Goal: Task Accomplishment & Management: Manage account settings

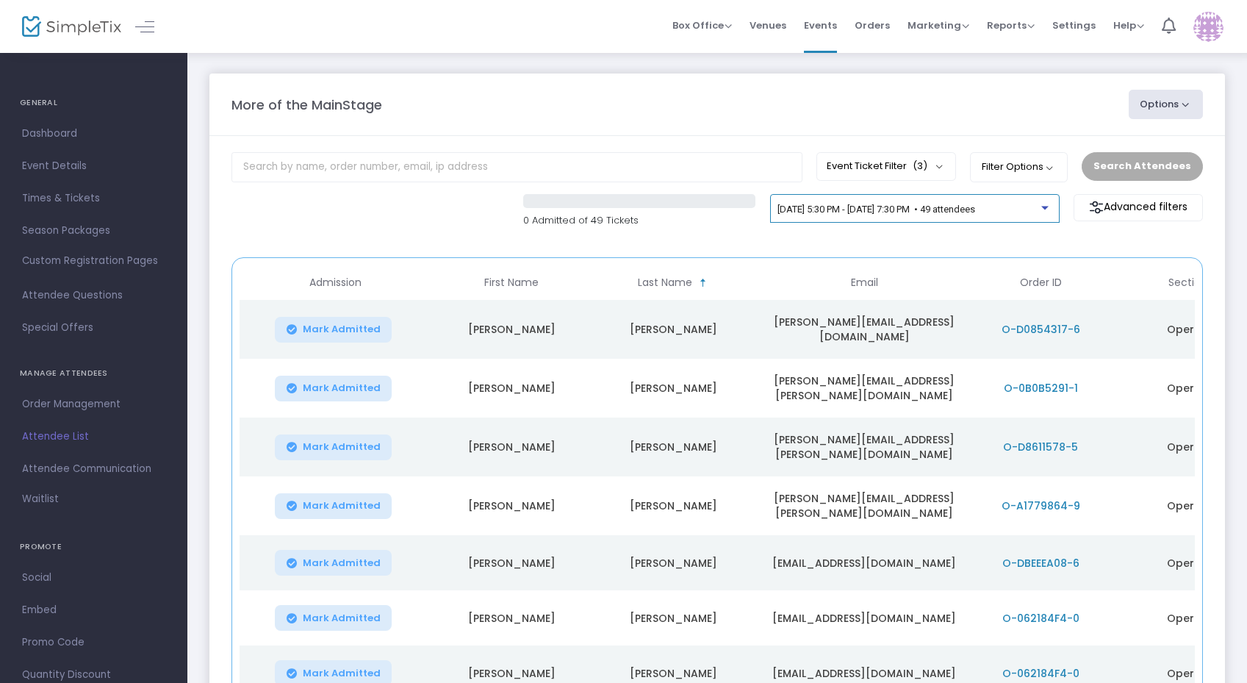
click at [949, 210] on span "[DATE] 5:30 PM - [DATE] 7:30 PM • 49 attendees" at bounding box center [877, 209] width 198 height 11
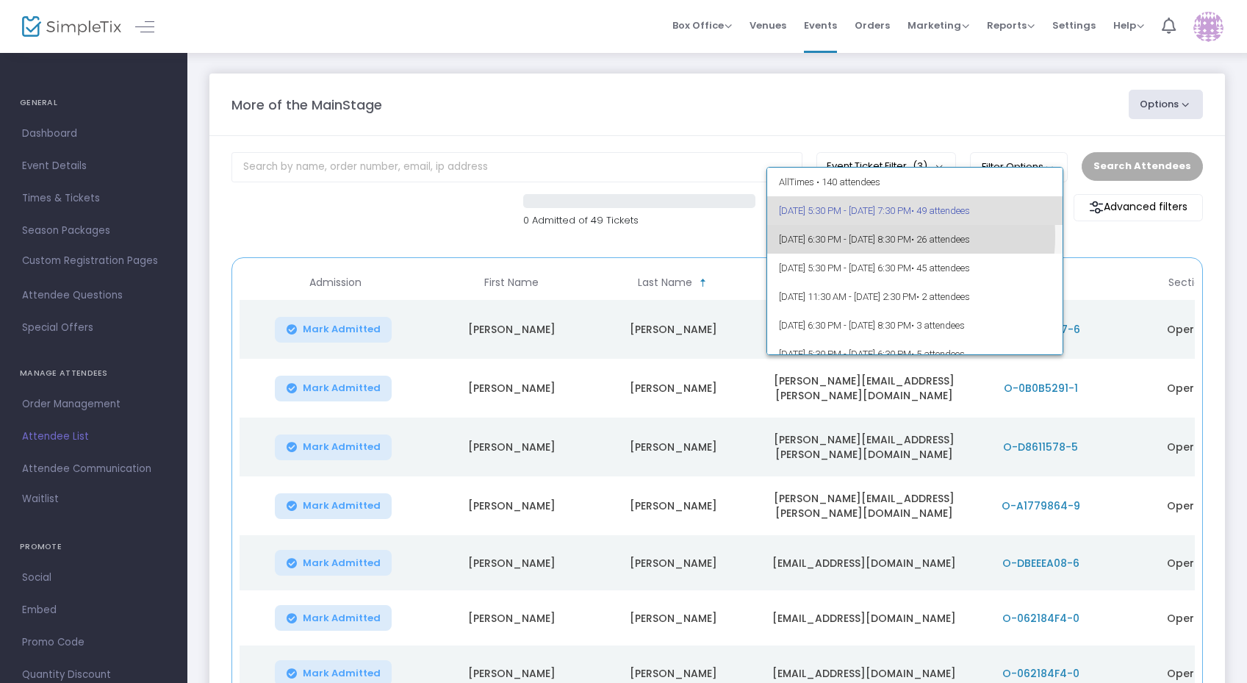
click at [872, 236] on span "[DATE] 6:30 PM - [DATE] 8:30 PM • 26 attendees" at bounding box center [915, 239] width 273 height 29
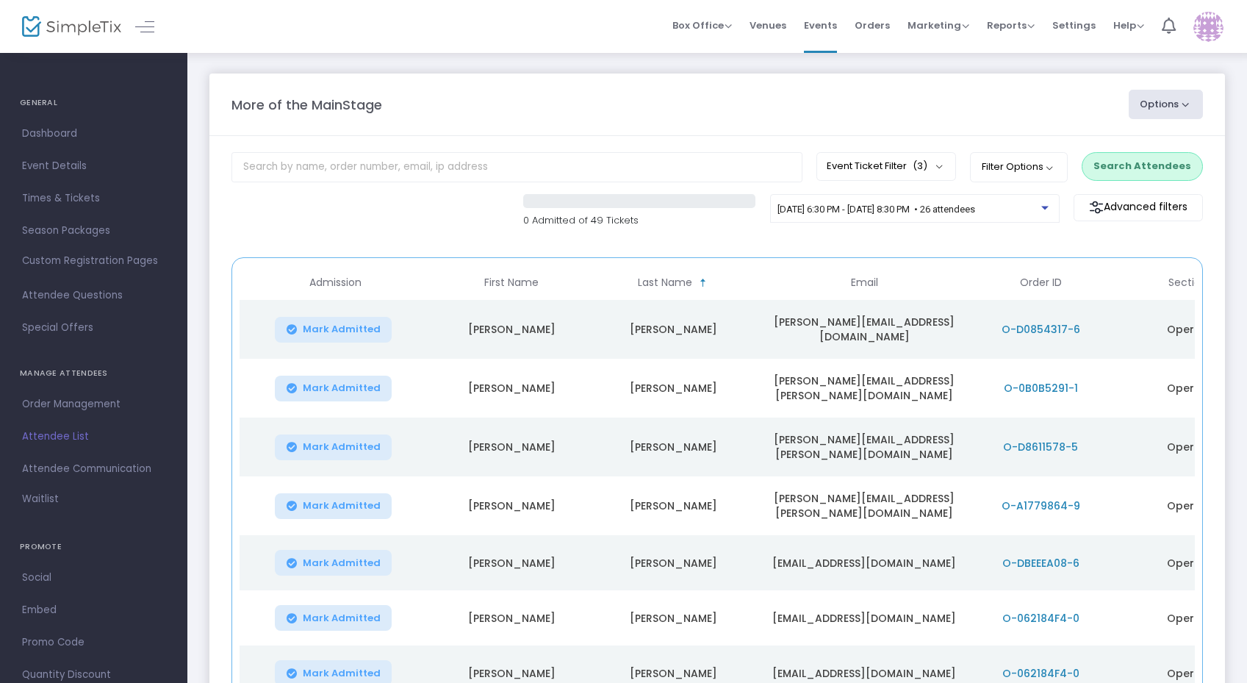
click at [1164, 161] on button "Search Attendees" at bounding box center [1142, 166] width 121 height 28
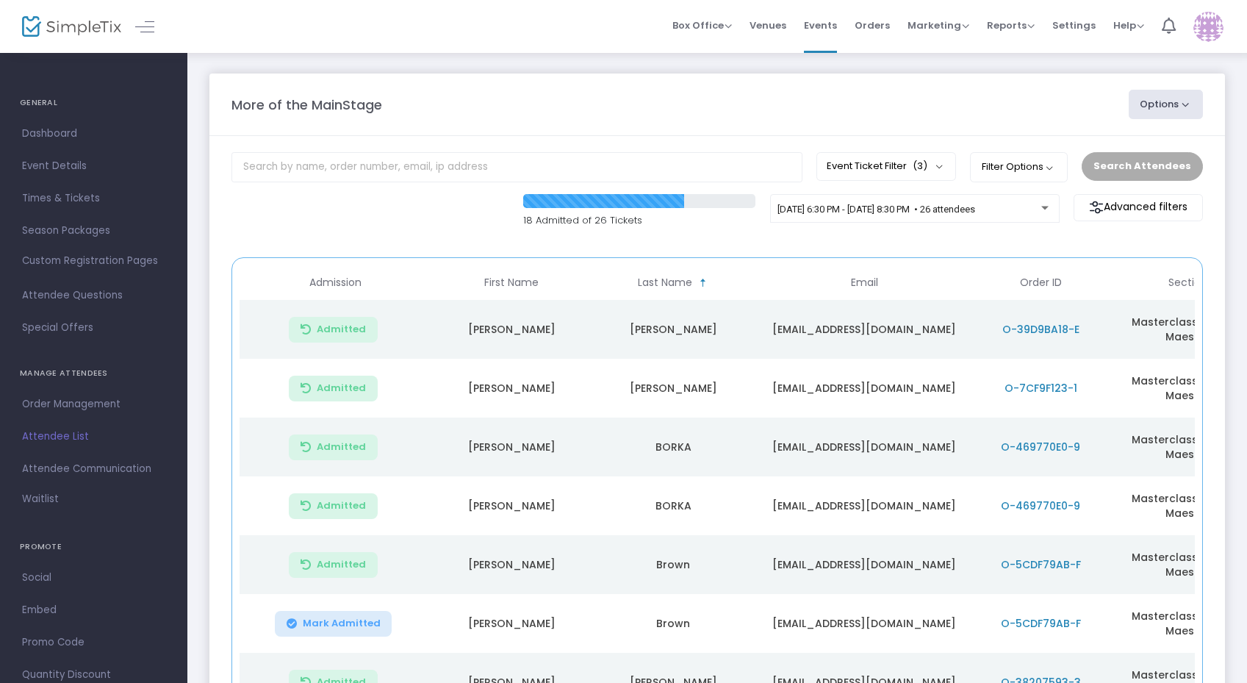
click at [1165, 109] on button "Options" at bounding box center [1166, 104] width 75 height 29
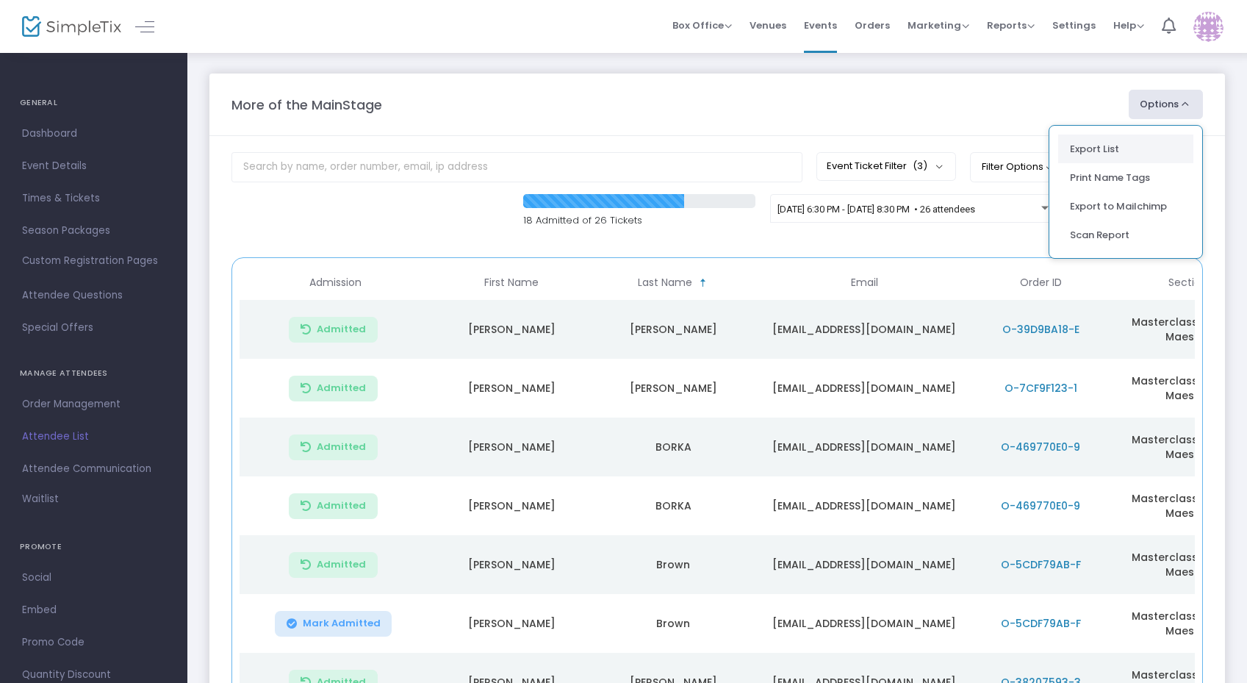
click at [1106, 141] on li "Export List" at bounding box center [1125, 148] width 135 height 29
radio input "false"
radio input "true"
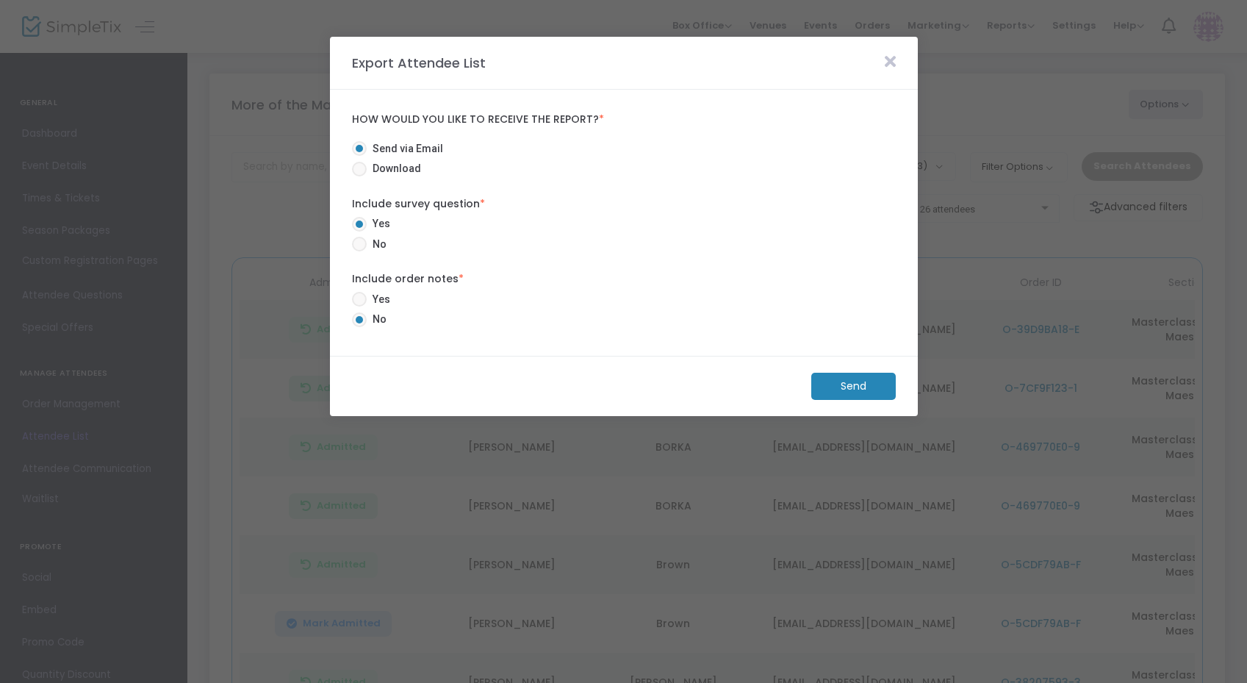
click at [394, 164] on span "Download" at bounding box center [394, 168] width 54 height 15
click at [359, 176] on input "Download" at bounding box center [359, 176] width 1 height 1
radio input "true"
click at [359, 240] on span at bounding box center [359, 244] width 15 height 15
click at [359, 251] on input "No" at bounding box center [359, 251] width 1 height 1
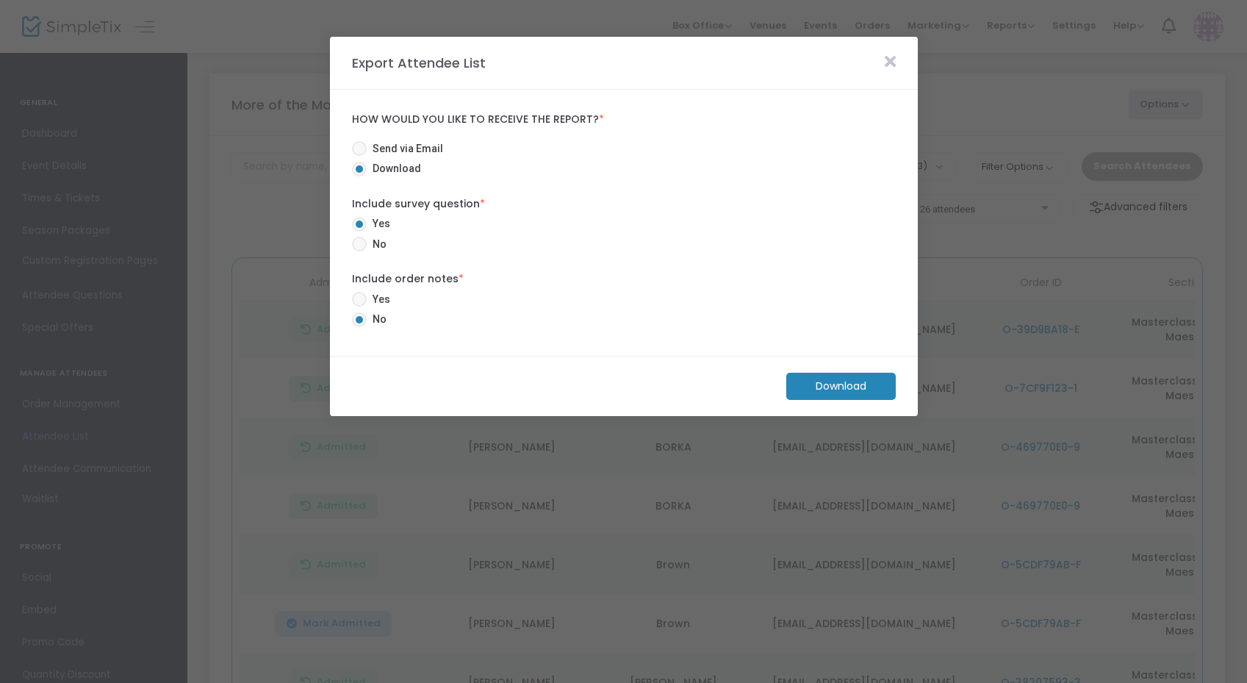
radio input "true"
click at [876, 387] on m-button "Download" at bounding box center [840, 386] width 109 height 27
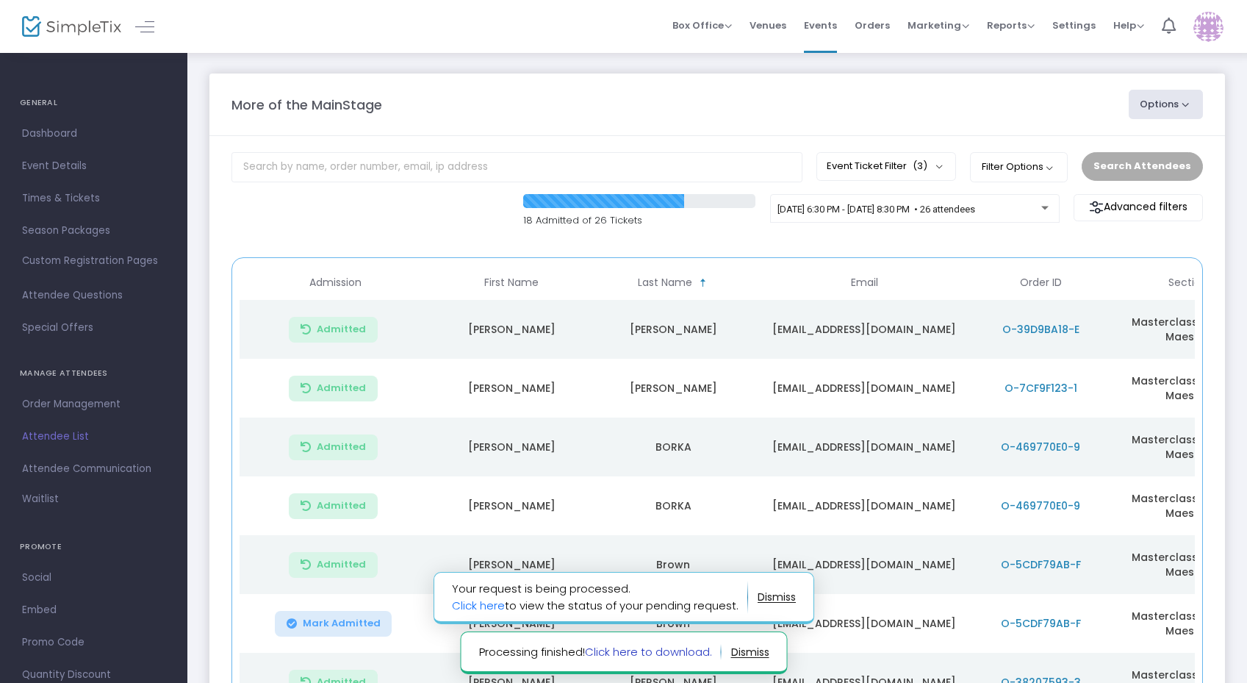
click at [670, 648] on link "Click here to download." at bounding box center [647, 651] width 127 height 15
